Goal: Task Accomplishment & Management: Manage account settings

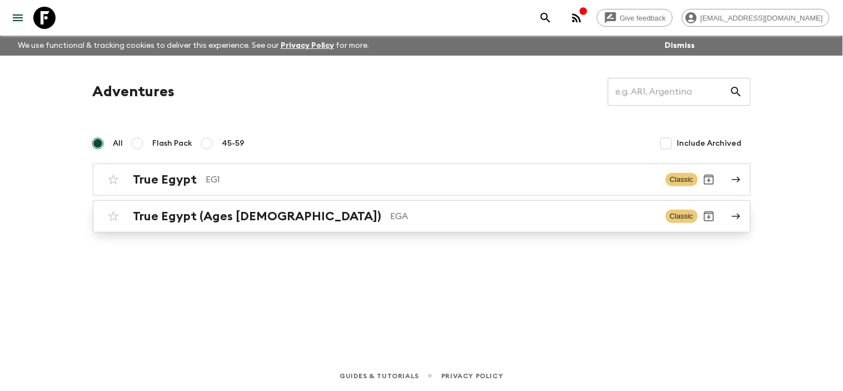
click at [734, 212] on icon at bounding box center [736, 216] width 10 height 10
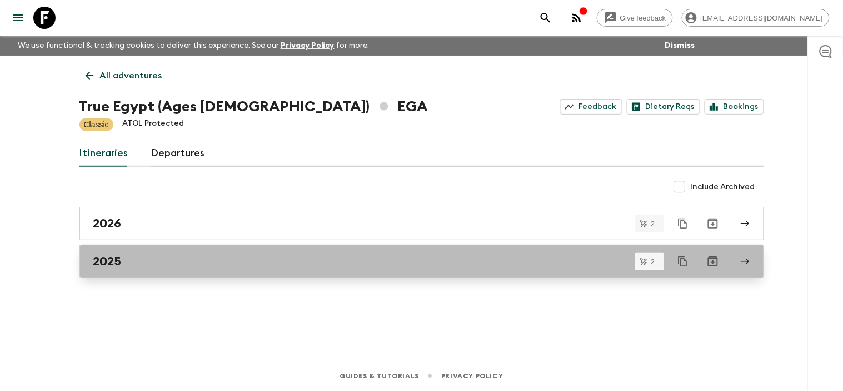
click at [749, 259] on icon at bounding box center [745, 261] width 10 height 10
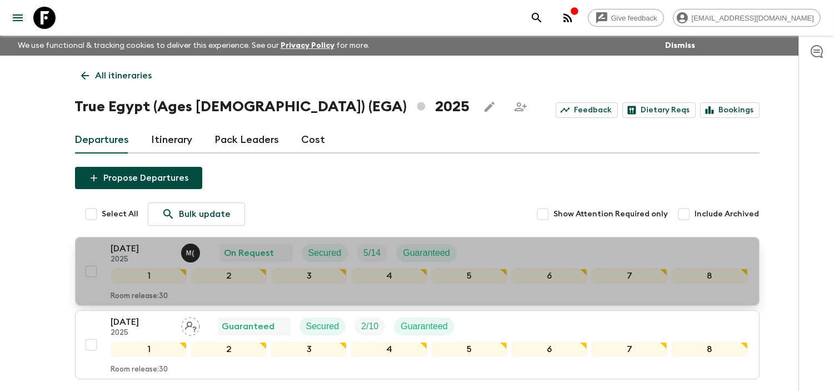
click at [112, 259] on p "2025" at bounding box center [141, 259] width 61 height 9
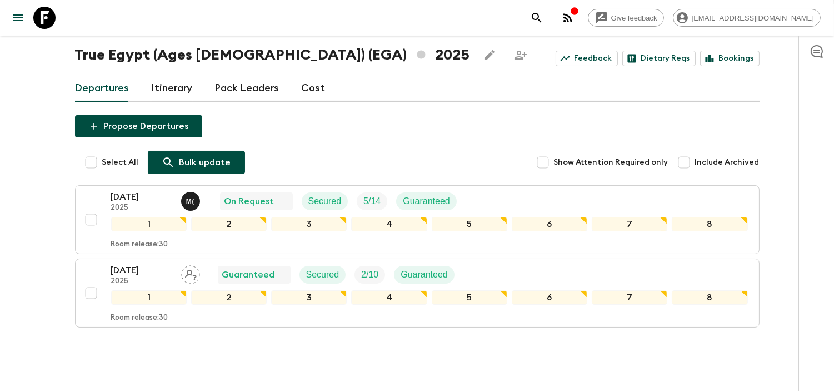
scroll to position [89, 0]
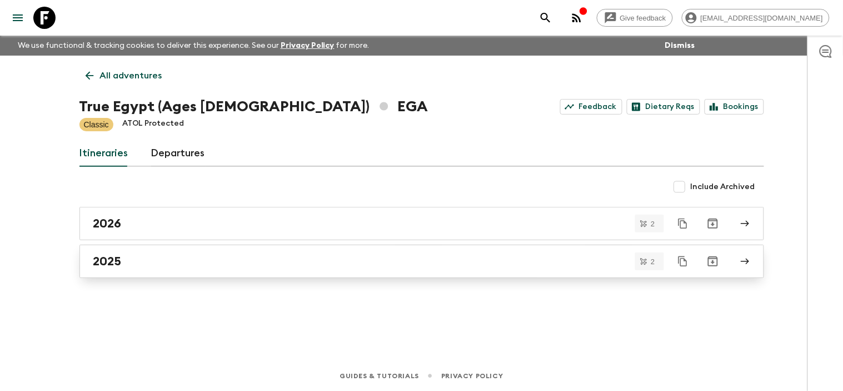
click at [740, 262] on icon at bounding box center [745, 261] width 10 height 10
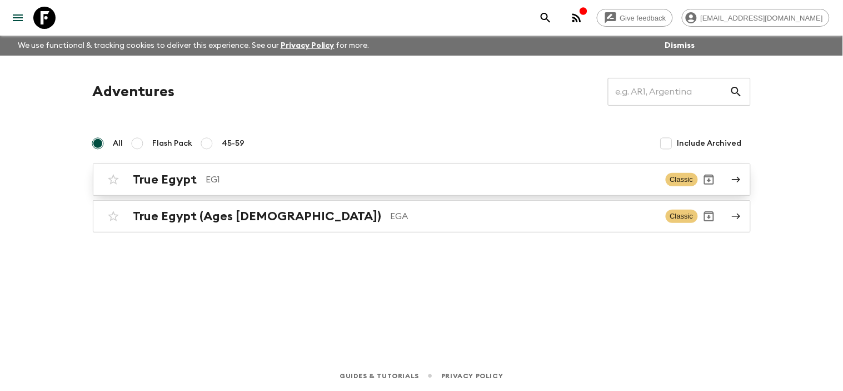
click at [727, 181] on link "True Egypt EG1 Classic" at bounding box center [422, 179] width 658 height 32
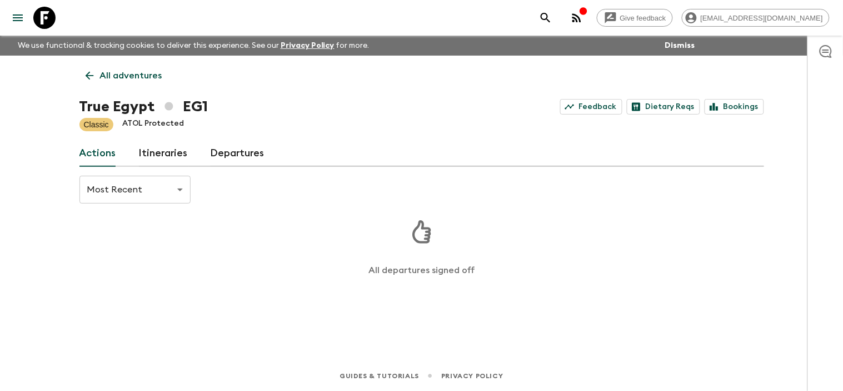
click at [235, 157] on link "Departures" at bounding box center [238, 153] width 54 height 27
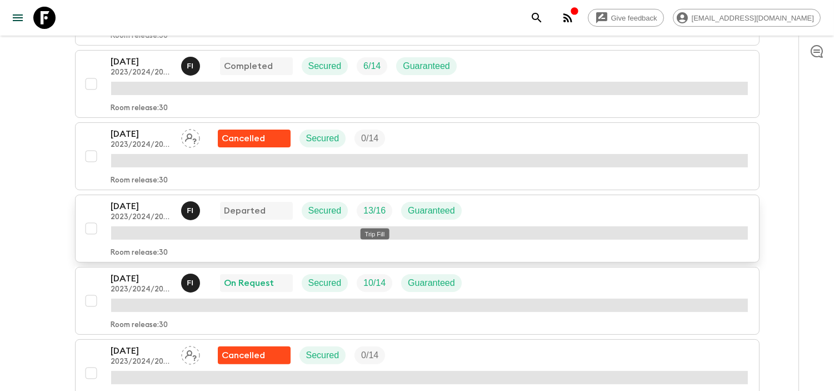
scroll to position [679, 0]
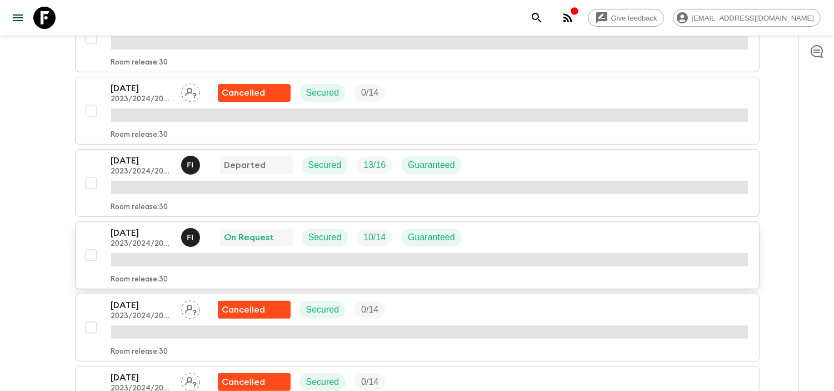
click at [148, 232] on p "[DATE]" at bounding box center [141, 232] width 61 height 13
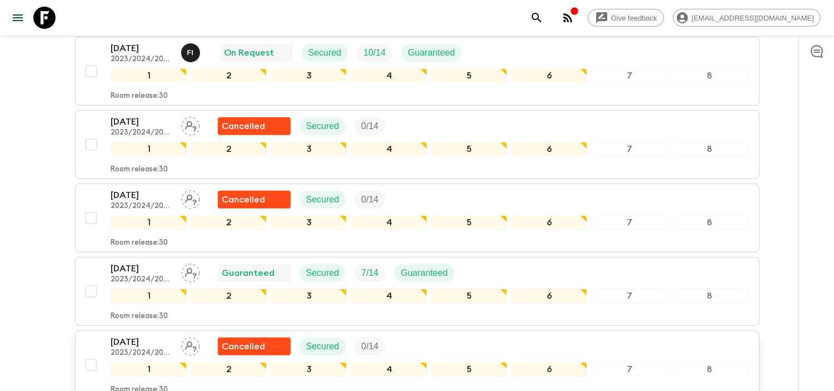
scroll to position [884, 0]
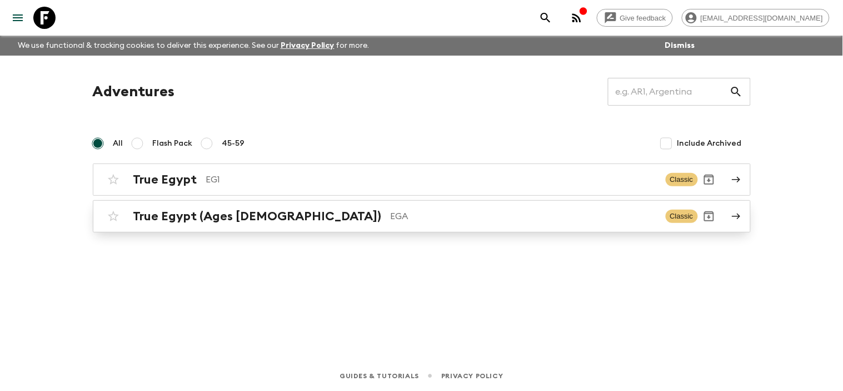
click at [728, 217] on link "True Egypt (Ages [DEMOGRAPHIC_DATA]) EGA Classic" at bounding box center [422, 216] width 658 height 32
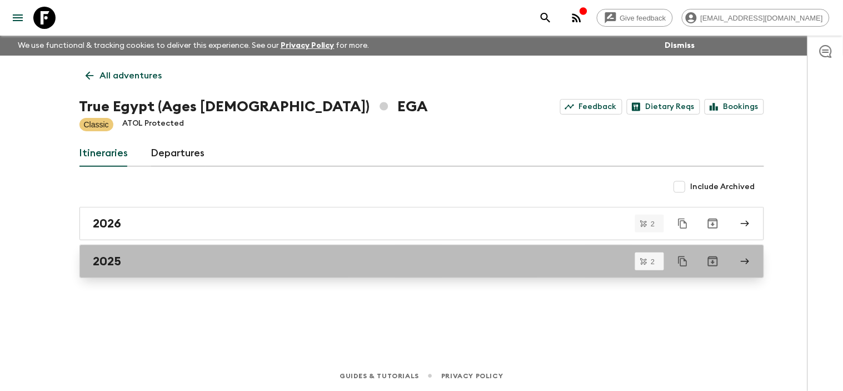
click at [756, 257] on link "2025" at bounding box center [421, 260] width 684 height 33
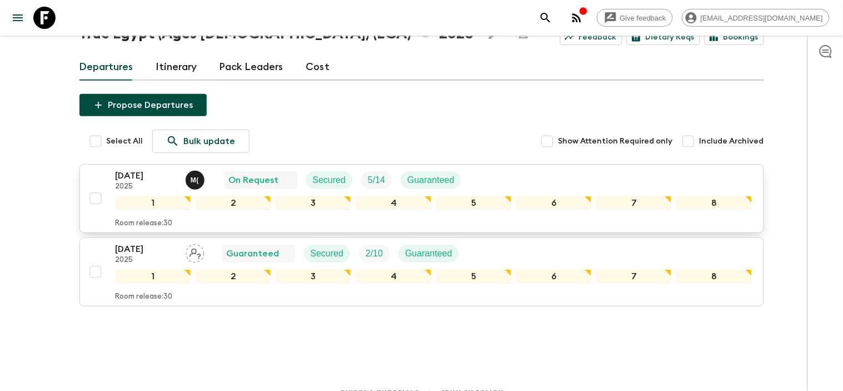
scroll to position [89, 0]
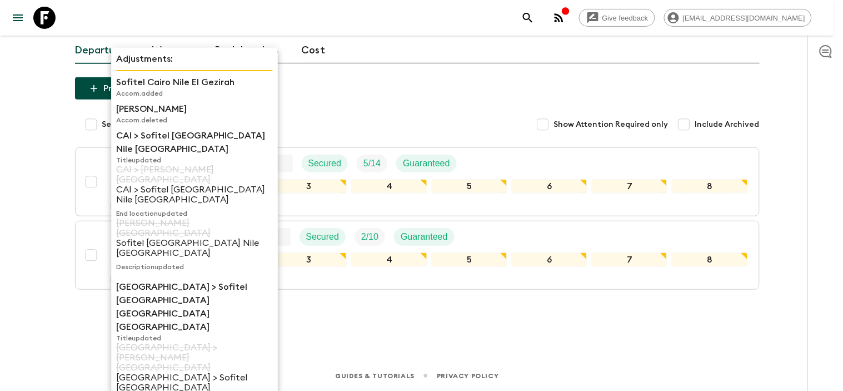
click at [138, 262] on p "Description updated" at bounding box center [194, 266] width 157 height 9
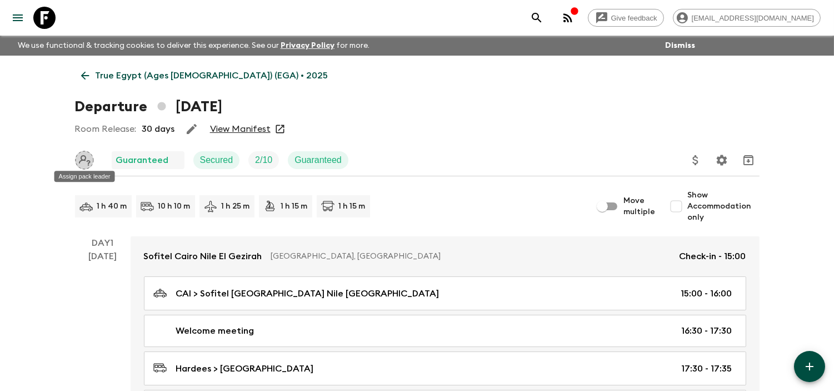
click at [90, 161] on icon "Assign pack leader" at bounding box center [84, 160] width 19 height 19
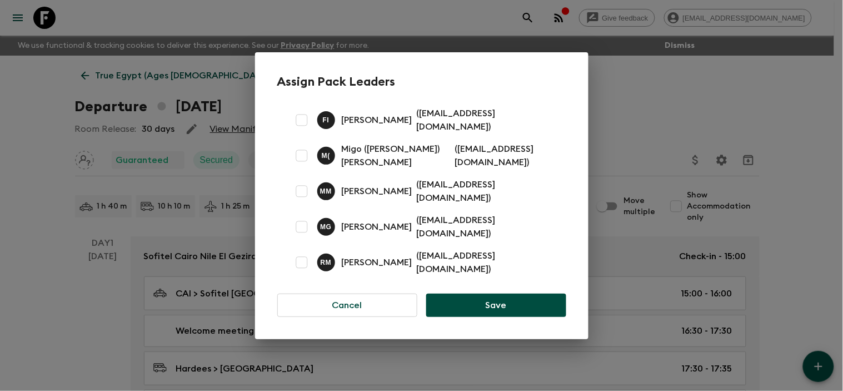
click at [303, 217] on input "checkbox" at bounding box center [302, 227] width 22 height 22
checkbox input "true"
click at [506, 299] on button "Save" at bounding box center [495, 304] width 139 height 23
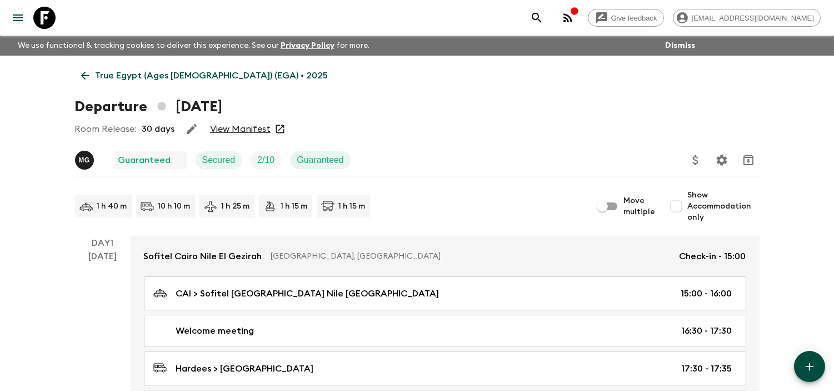
scroll to position [6, 0]
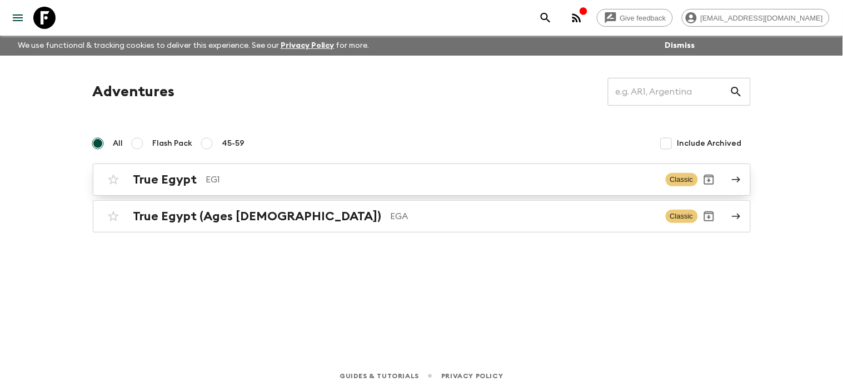
click at [740, 176] on icon at bounding box center [736, 179] width 10 height 10
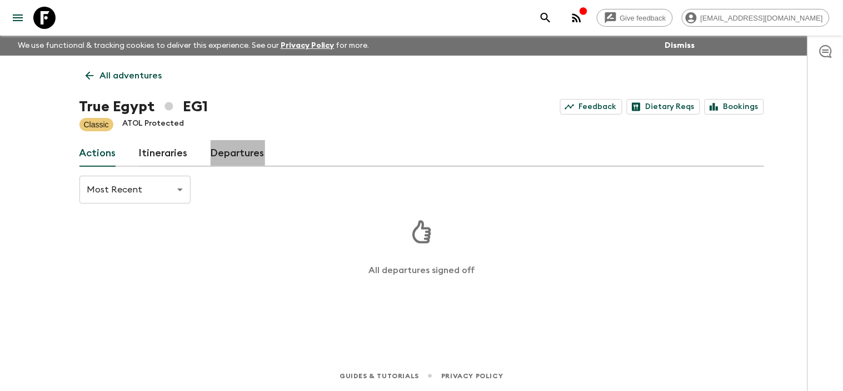
click at [243, 153] on link "Departures" at bounding box center [238, 153] width 54 height 27
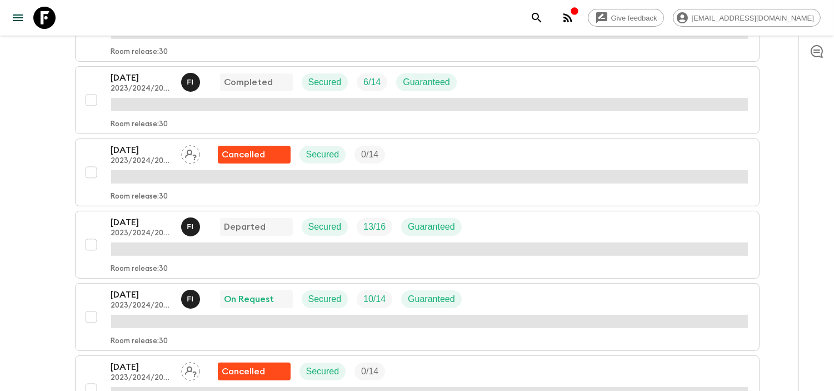
scroll to position [987, 0]
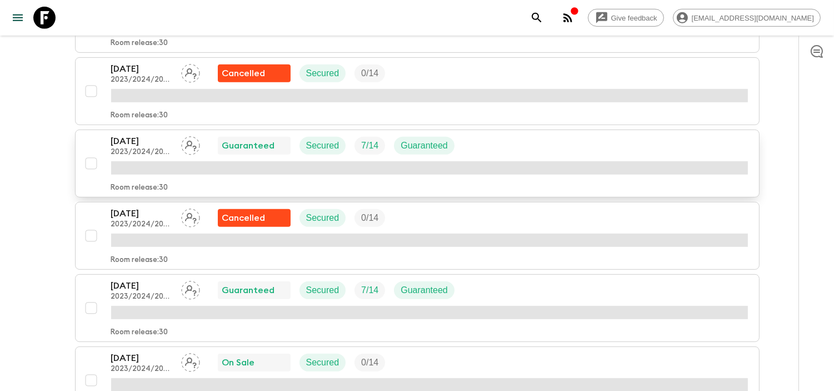
click at [143, 143] on p "[DATE]" at bounding box center [141, 140] width 61 height 13
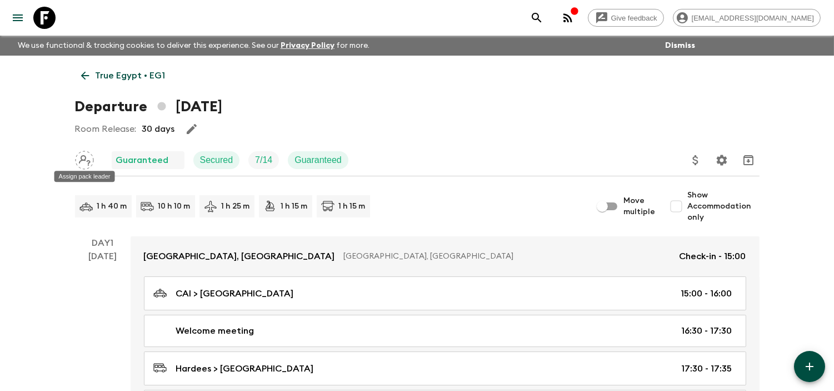
click at [89, 162] on icon "Assign pack leader" at bounding box center [85, 160] width 12 height 11
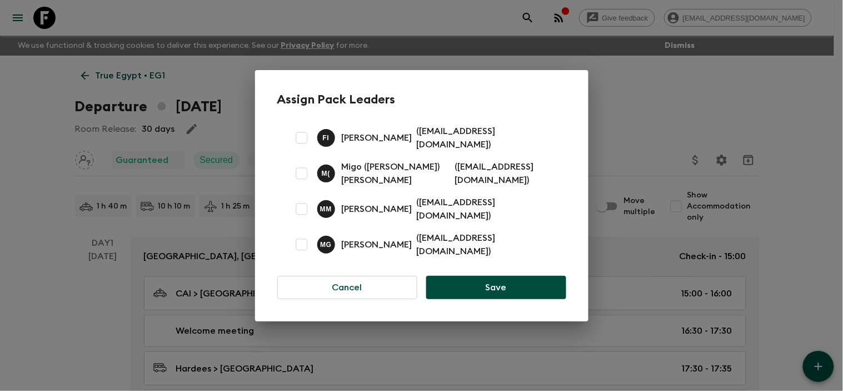
click at [348, 238] on p "Mona Gomaa" at bounding box center [377, 244] width 71 height 13
click at [307, 235] on input "checkbox" at bounding box center [302, 244] width 22 height 22
checkbox input "true"
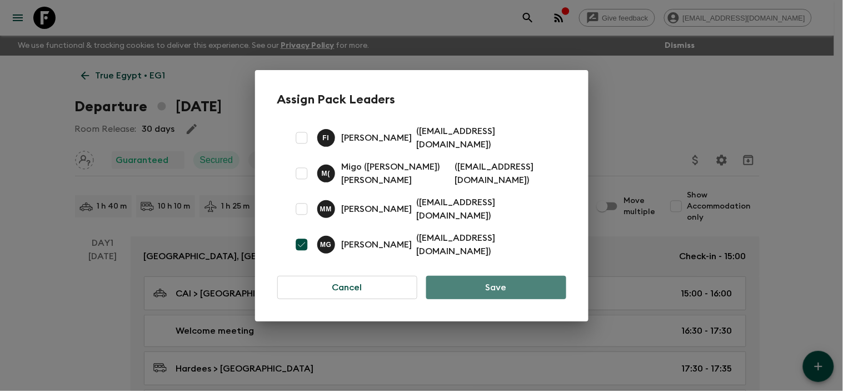
click at [519, 281] on button "Save" at bounding box center [495, 287] width 139 height 23
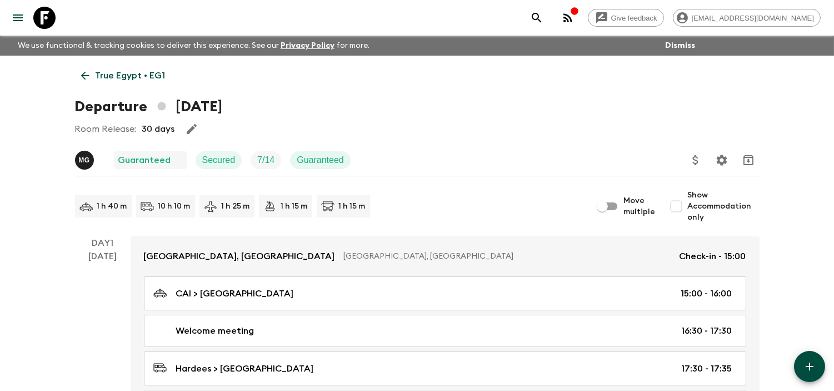
scroll to position [9, 0]
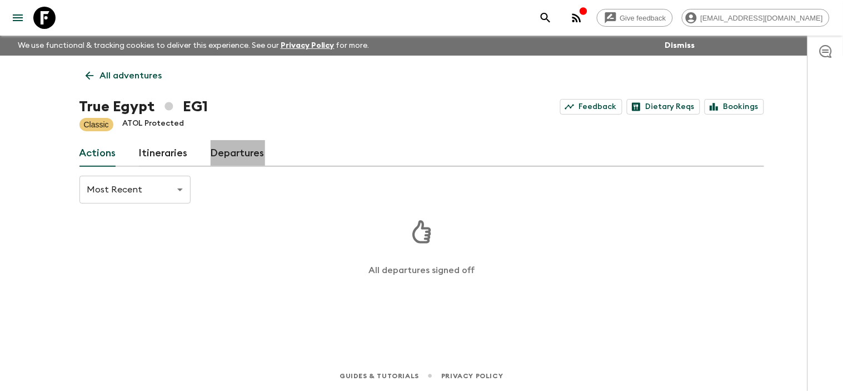
click at [226, 143] on link "Departures" at bounding box center [238, 153] width 54 height 27
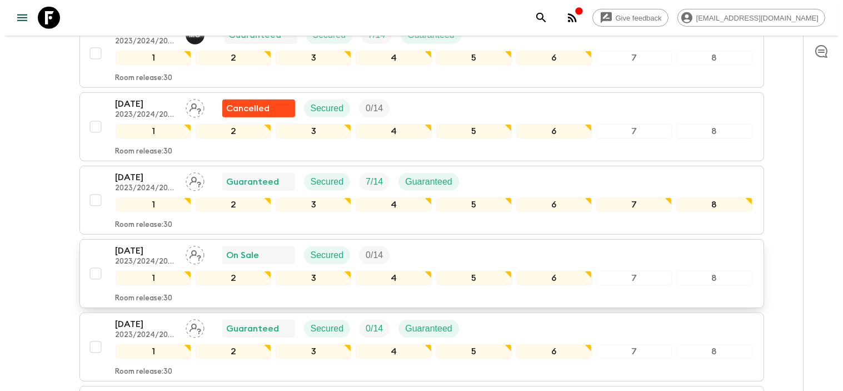
scroll to position [1124, 0]
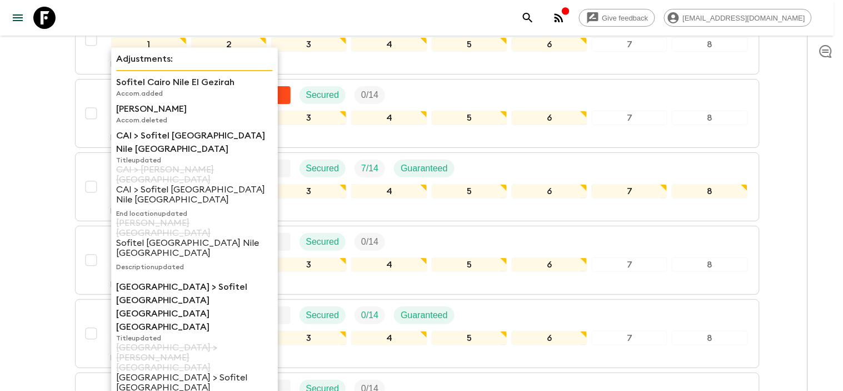
click at [121, 168] on p "CAI > [PERSON_NAME][GEOGRAPHIC_DATA]" at bounding box center [194, 174] width 157 height 20
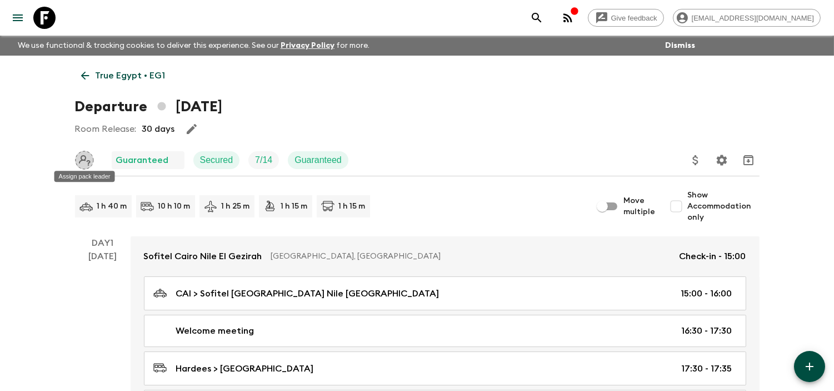
click at [86, 159] on icon "Assign pack leader" at bounding box center [84, 160] width 19 height 19
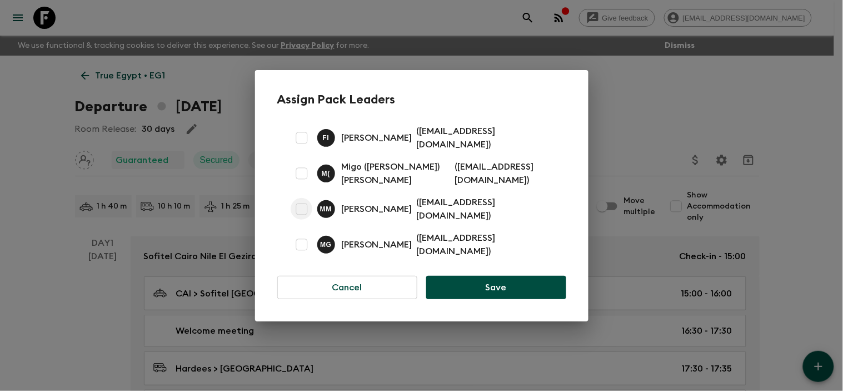
click at [304, 203] on input "checkbox" at bounding box center [302, 209] width 22 height 22
checkbox input "true"
click at [556, 282] on button "Save" at bounding box center [495, 287] width 139 height 23
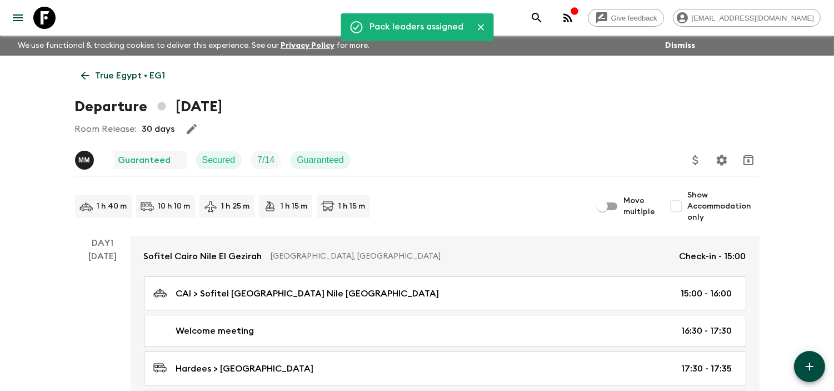
scroll to position [9, 0]
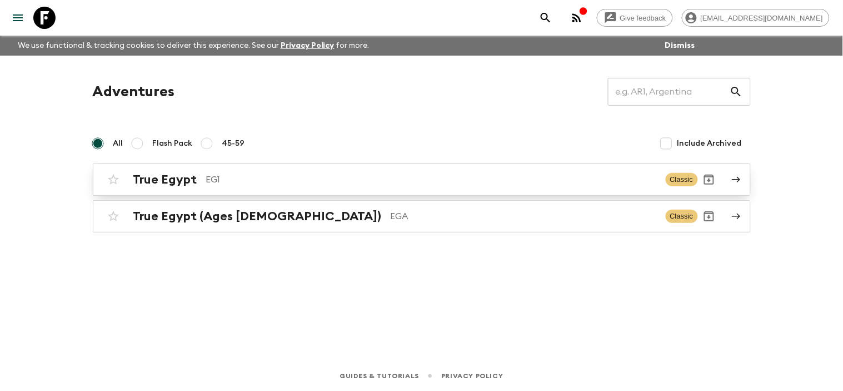
click at [733, 180] on icon at bounding box center [736, 179] width 10 height 10
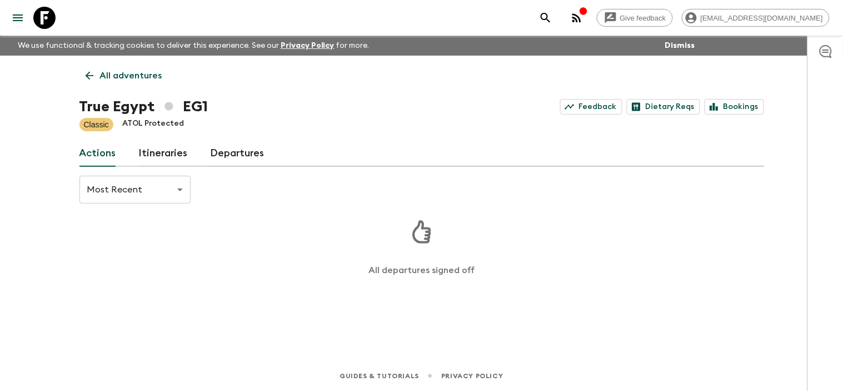
click at [233, 154] on link "Departures" at bounding box center [238, 153] width 54 height 27
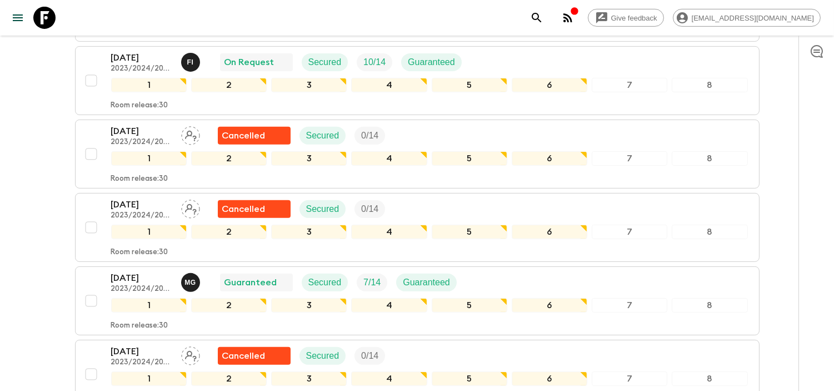
scroll to position [1121, 0]
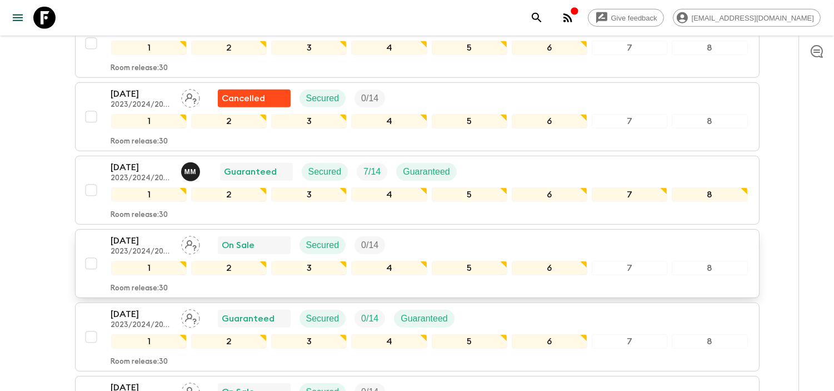
click at [146, 250] on p "2023/2024/2025" at bounding box center [141, 251] width 61 height 9
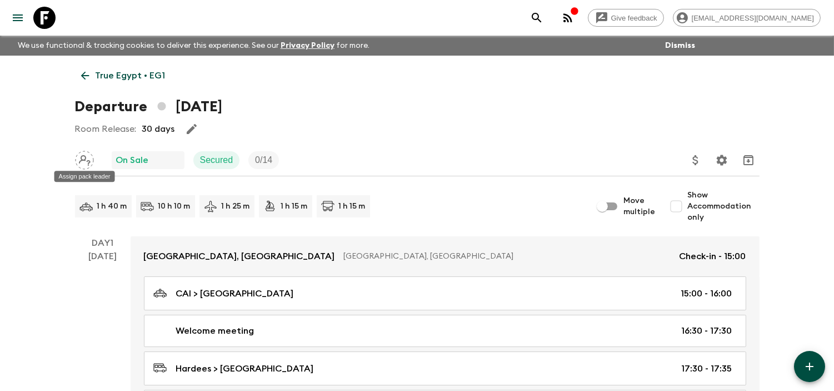
click at [84, 160] on icon "Assign pack leader" at bounding box center [85, 160] width 12 height 11
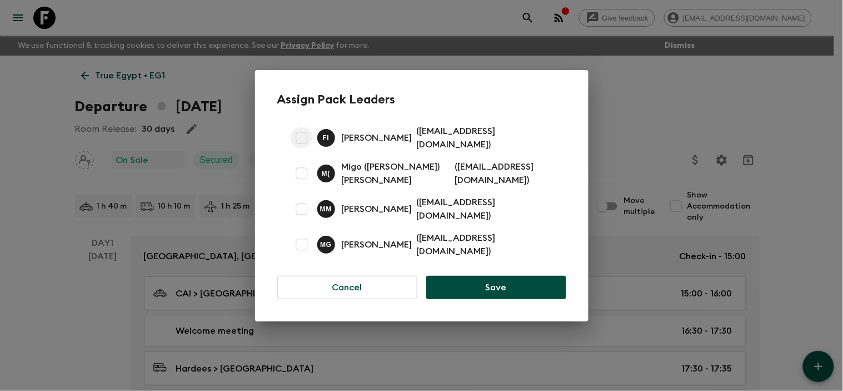
click at [300, 142] on input "checkbox" at bounding box center [302, 138] width 22 height 22
checkbox input "true"
click at [537, 282] on button "Save" at bounding box center [495, 287] width 139 height 23
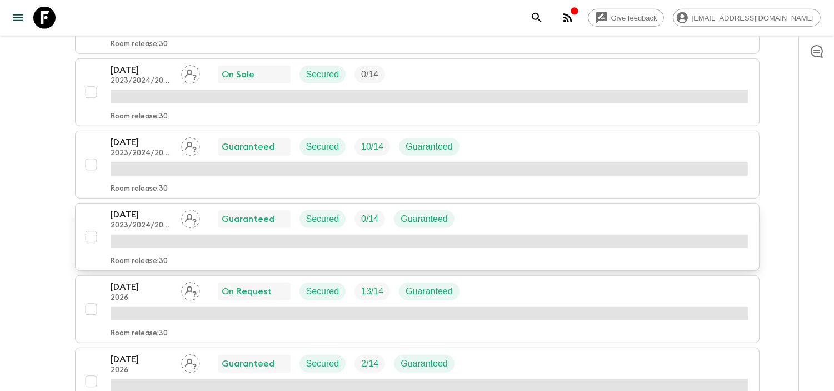
scroll to position [1234, 0]
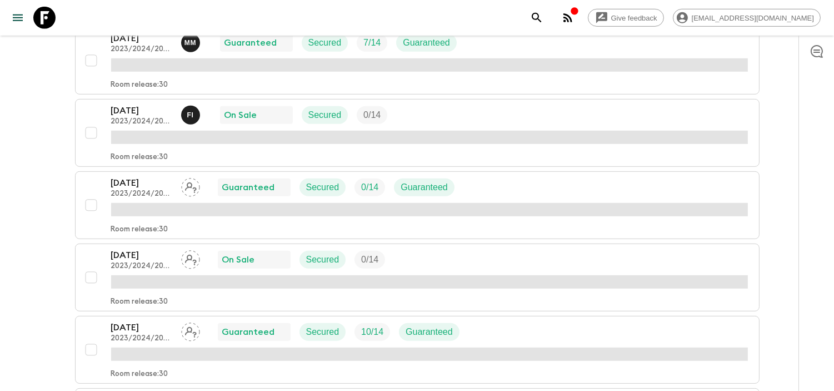
click at [147, 188] on p "[DATE]" at bounding box center [141, 182] width 61 height 13
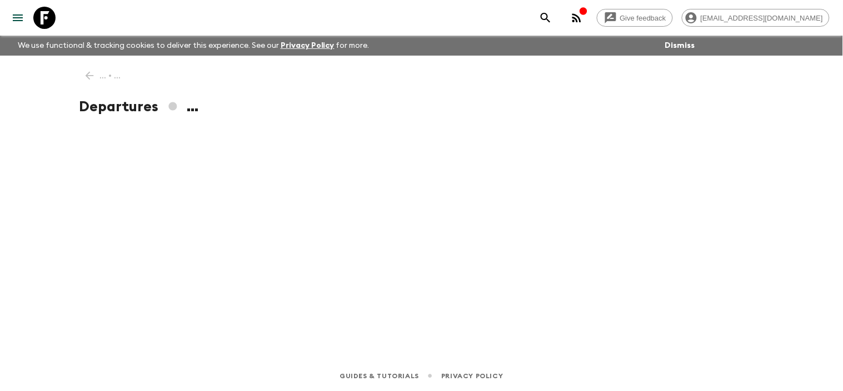
click at [191, 189] on div "... • ... Departures ..." at bounding box center [421, 193] width 711 height 274
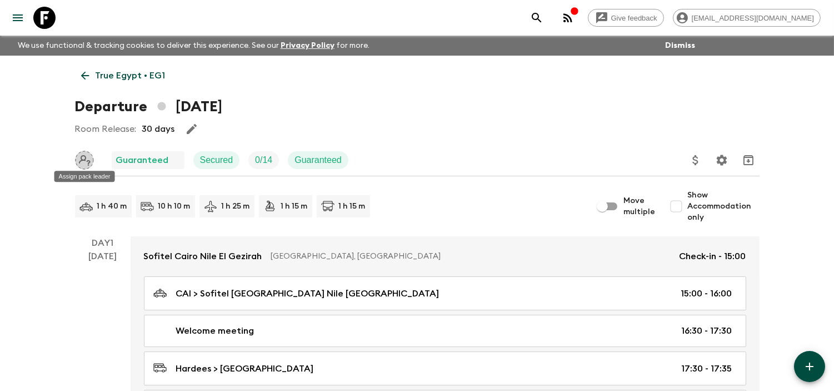
click at [86, 160] on icon "Assign pack leader" at bounding box center [84, 160] width 19 height 19
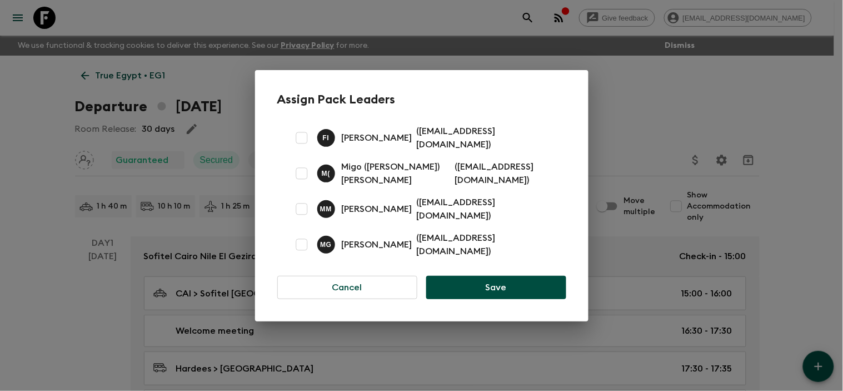
click at [303, 142] on input "checkbox" at bounding box center [302, 138] width 22 height 22
checkbox input "true"
click at [498, 276] on button "Save" at bounding box center [495, 287] width 139 height 23
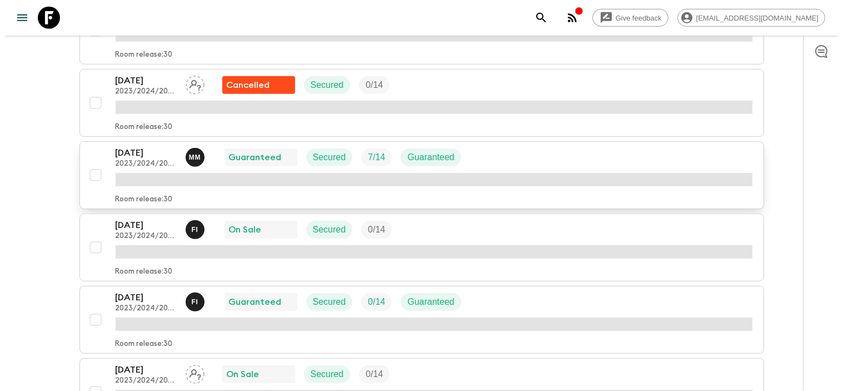
scroll to position [1305, 0]
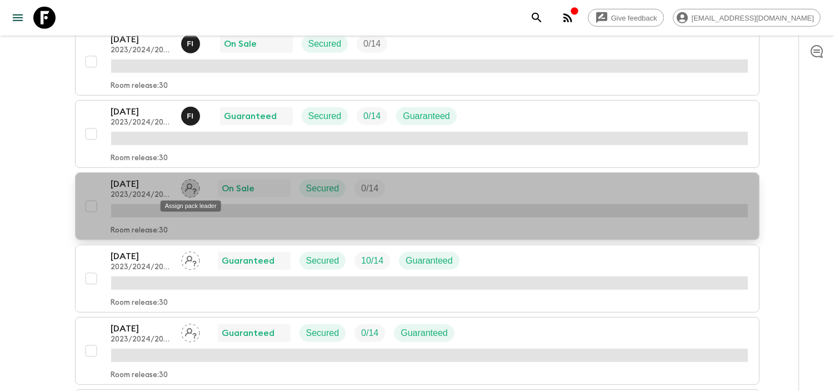
click at [193, 192] on icon "Assign pack leader" at bounding box center [190, 188] width 19 height 19
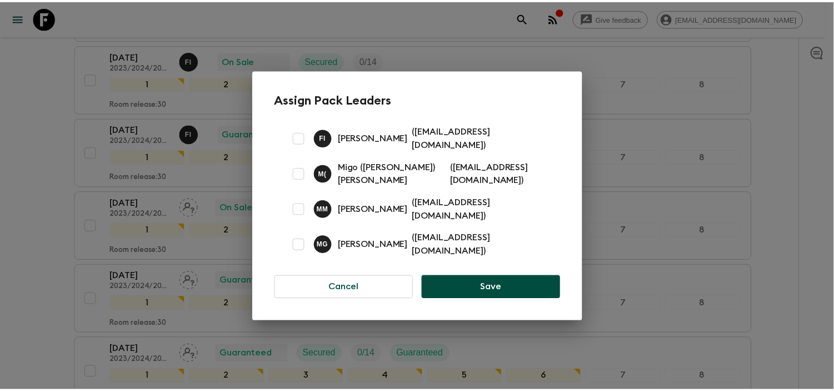
scroll to position [1323, 0]
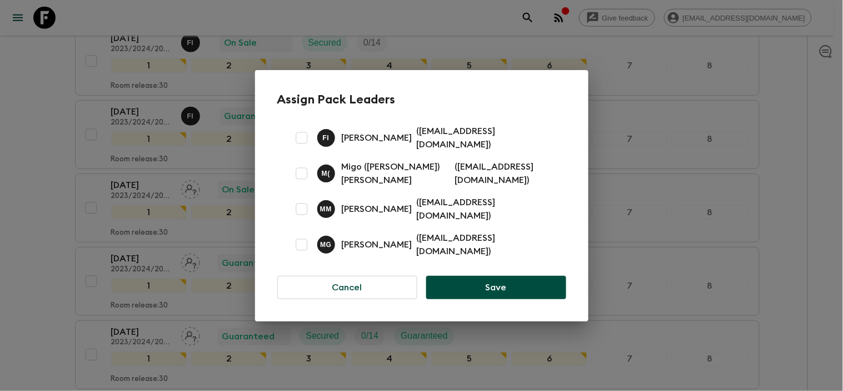
click at [300, 237] on input "checkbox" at bounding box center [302, 244] width 22 height 22
checkbox input "true"
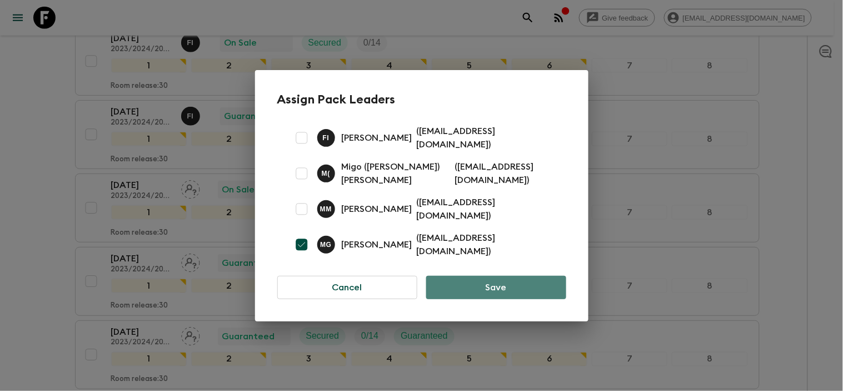
click at [488, 281] on button "Save" at bounding box center [495, 287] width 139 height 23
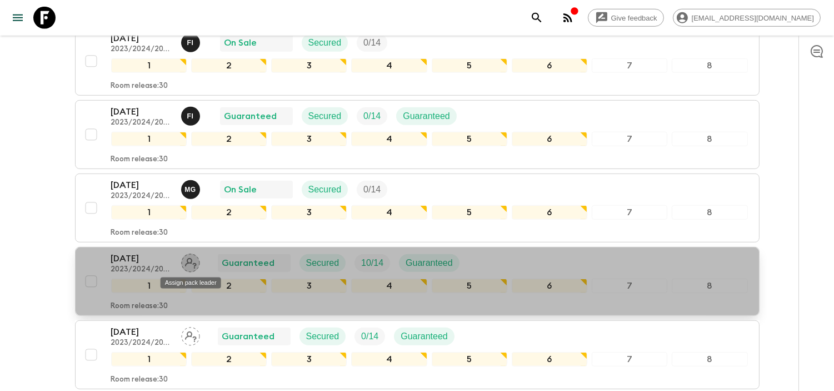
click at [191, 268] on icon "Assign pack leader" at bounding box center [190, 262] width 19 height 19
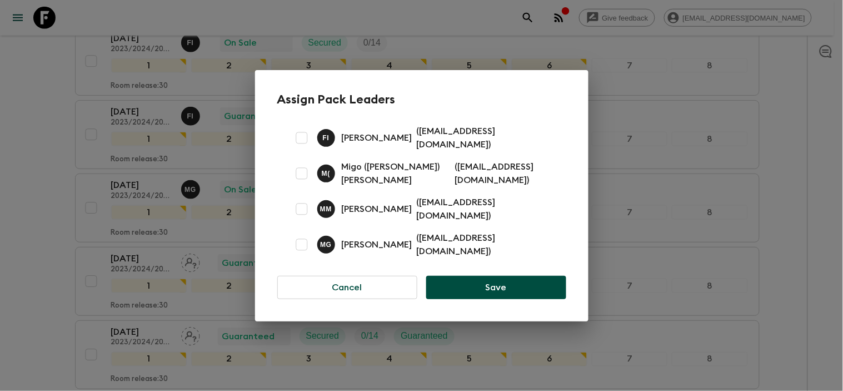
click at [299, 207] on input "checkbox" at bounding box center [302, 209] width 22 height 22
checkbox input "true"
click at [521, 282] on button "Save" at bounding box center [495, 287] width 139 height 23
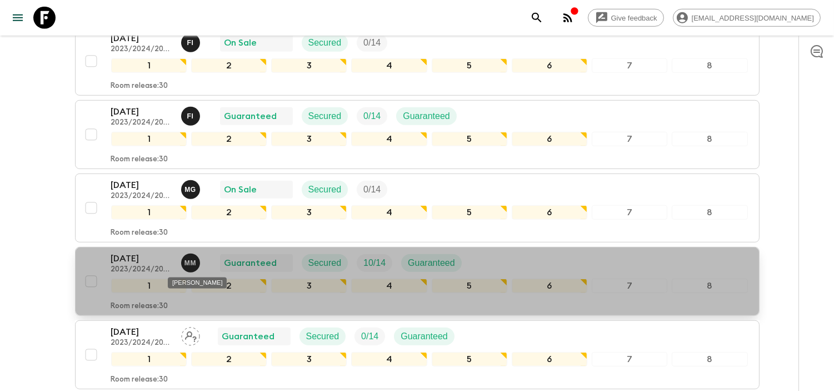
click at [188, 269] on div "Mina Mahrous" at bounding box center [197, 279] width 61 height 20
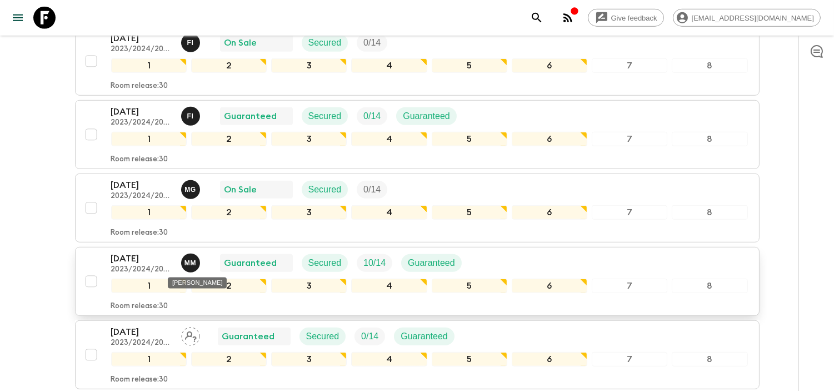
click at [191, 266] on p "M M" at bounding box center [190, 262] width 12 height 9
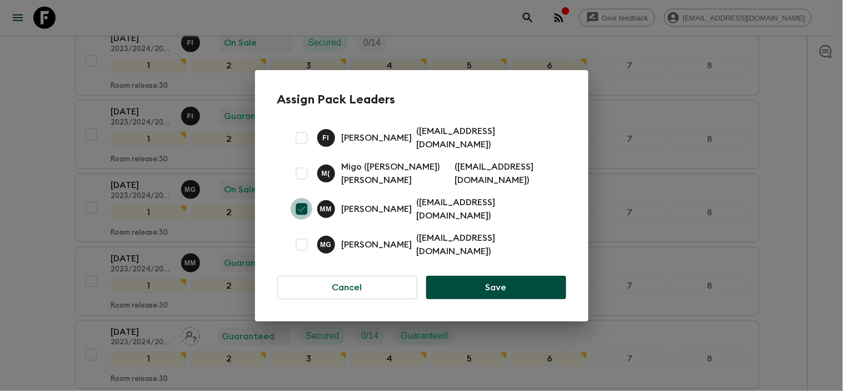
click at [303, 206] on input "checkbox" at bounding box center [302, 209] width 22 height 22
checkbox input "false"
click at [307, 142] on input "checkbox" at bounding box center [302, 138] width 22 height 22
checkbox input "true"
click at [522, 281] on button "Save" at bounding box center [495, 287] width 139 height 23
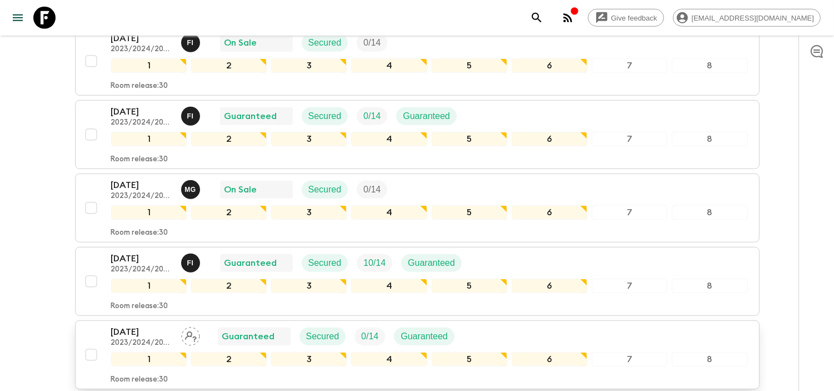
scroll to position [1447, 0]
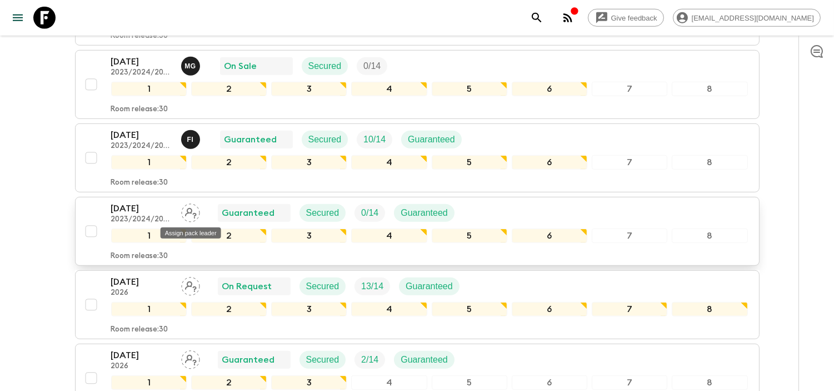
click at [187, 217] on icon "Assign pack leader" at bounding box center [191, 213] width 12 height 11
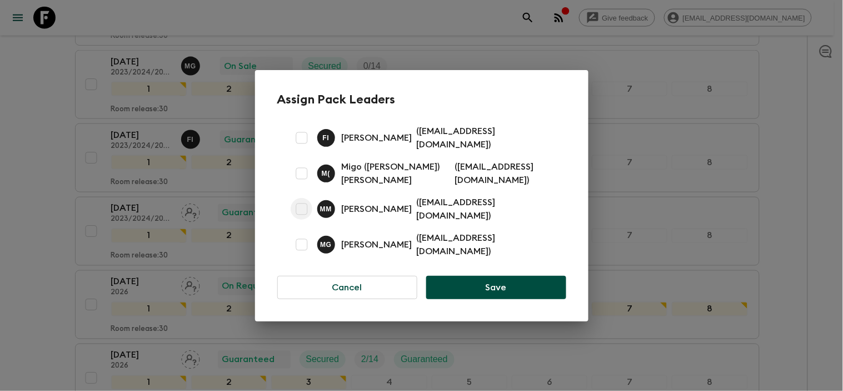
click at [304, 201] on input "checkbox" at bounding box center [302, 209] width 22 height 22
checkbox input "true"
click at [486, 279] on button "Save" at bounding box center [495, 287] width 139 height 23
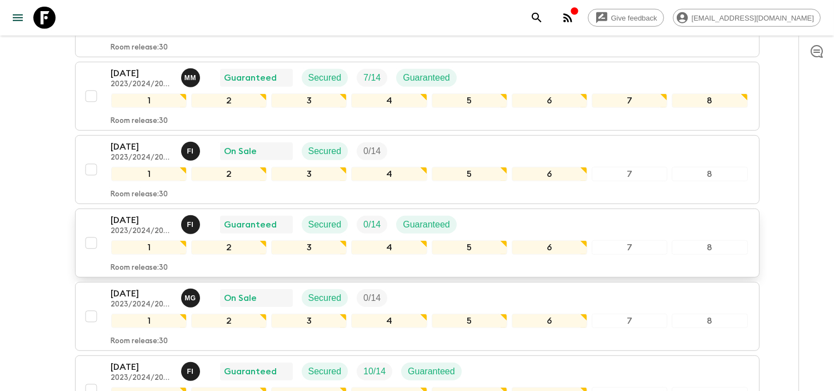
scroll to position [1323, 0]
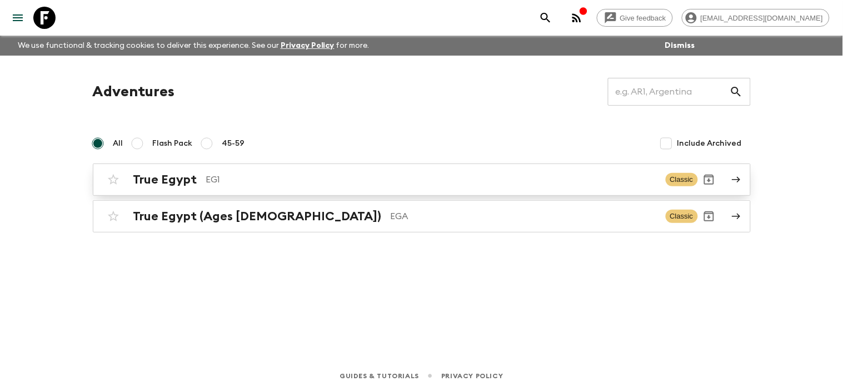
click at [728, 184] on link "True Egypt EG1 Classic" at bounding box center [422, 179] width 658 height 32
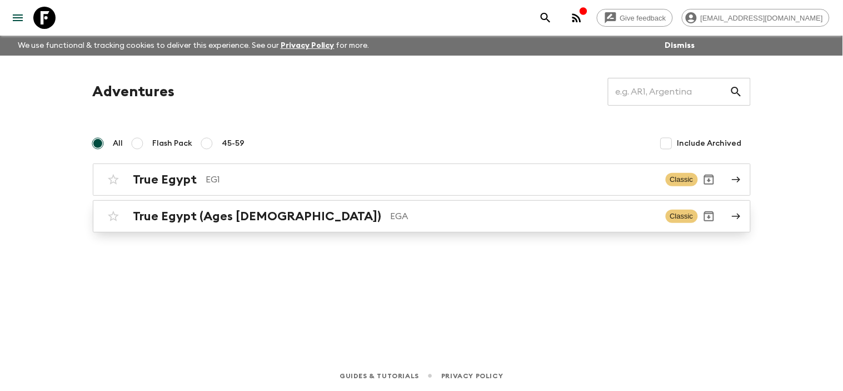
click at [741, 214] on link "True Egypt (Ages [DEMOGRAPHIC_DATA]) EGA Classic" at bounding box center [422, 216] width 658 height 32
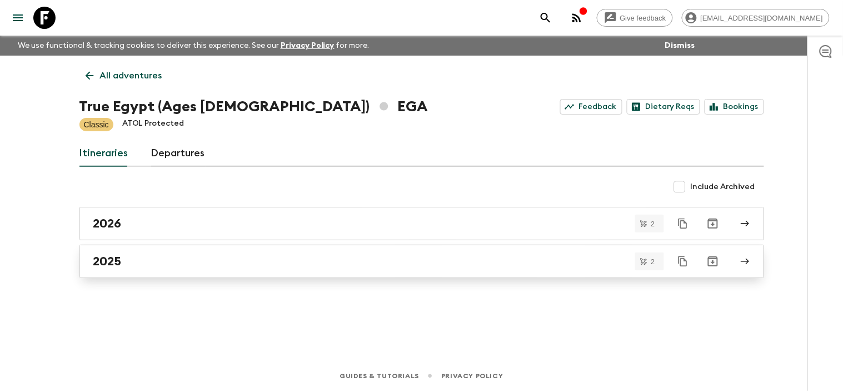
click at [740, 261] on icon at bounding box center [745, 261] width 10 height 10
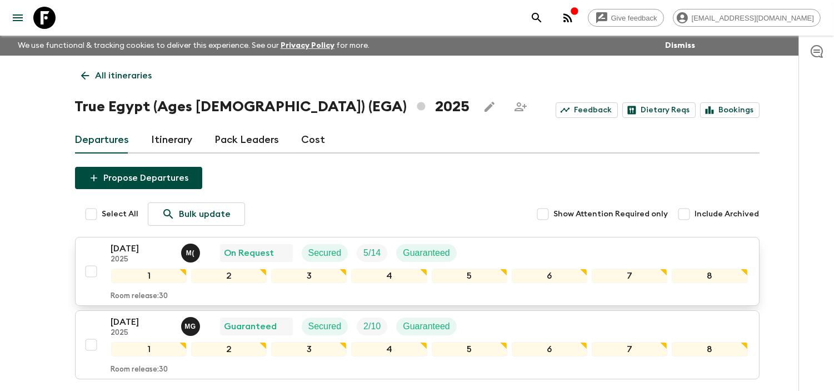
click at [111, 248] on p "[DATE]" at bounding box center [141, 248] width 61 height 13
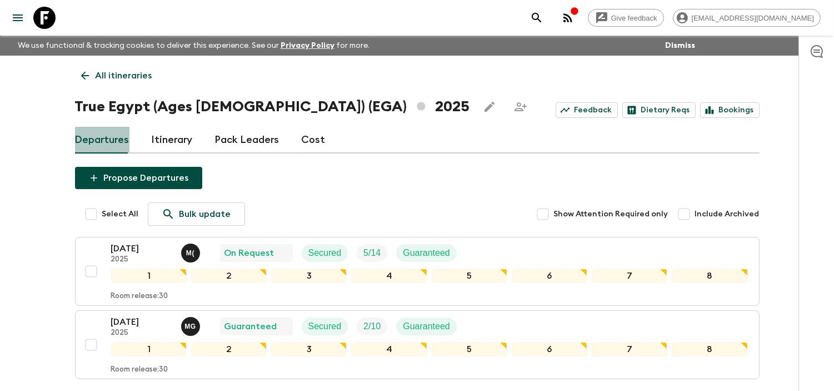
click at [115, 145] on link "Departures" at bounding box center [102, 140] width 54 height 27
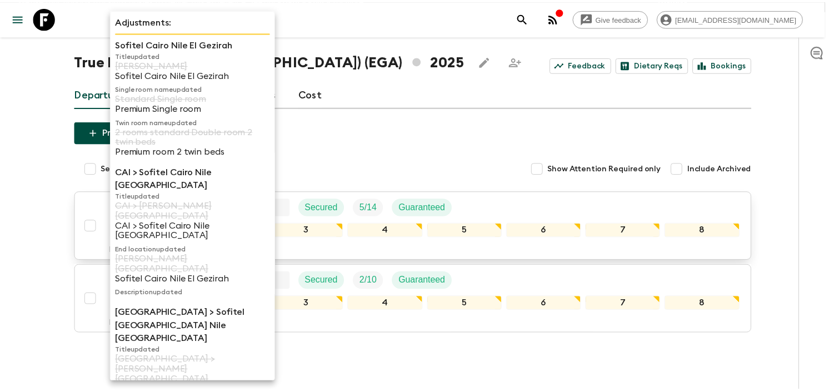
scroll to position [89, 0]
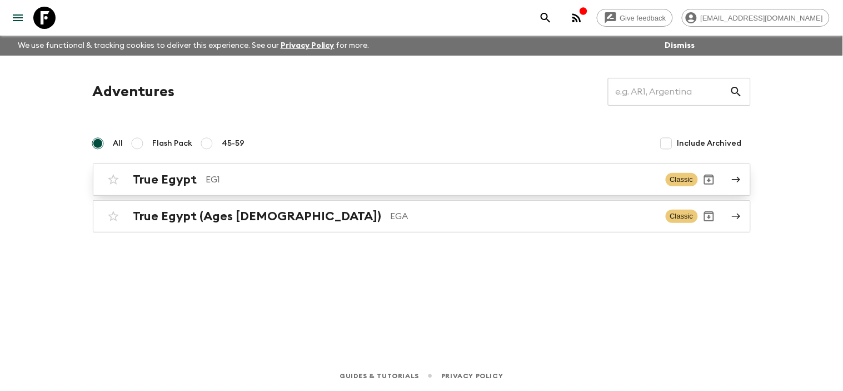
click at [723, 181] on link "True Egypt EG1 Classic" at bounding box center [422, 179] width 658 height 32
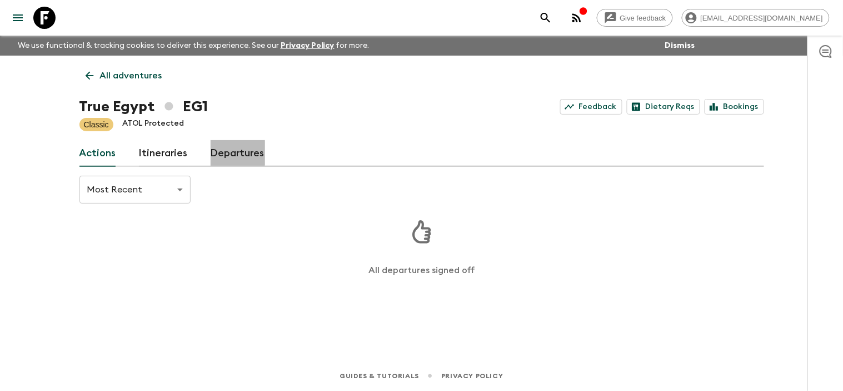
click at [234, 153] on link "Departures" at bounding box center [238, 153] width 54 height 27
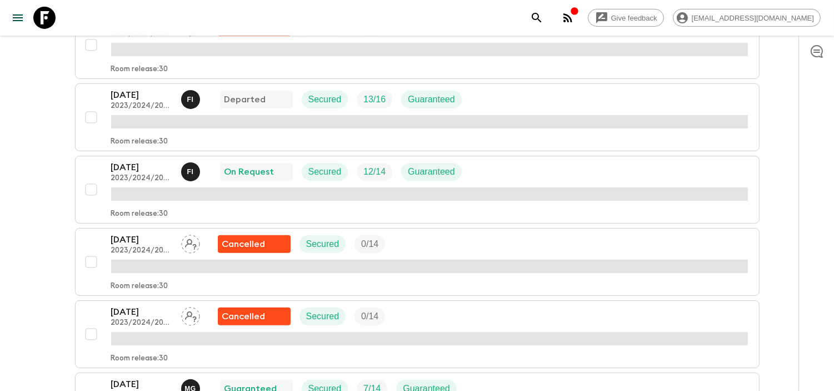
scroll to position [740, 0]
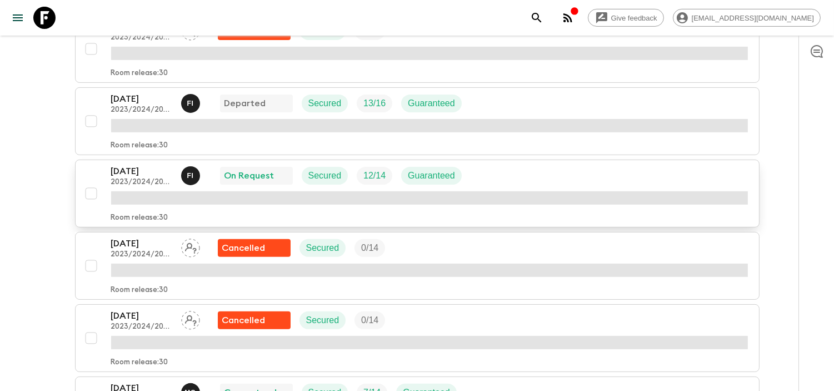
click at [142, 173] on p "[DATE]" at bounding box center [141, 170] width 61 height 13
